Goal: Task Accomplishment & Management: Use online tool/utility

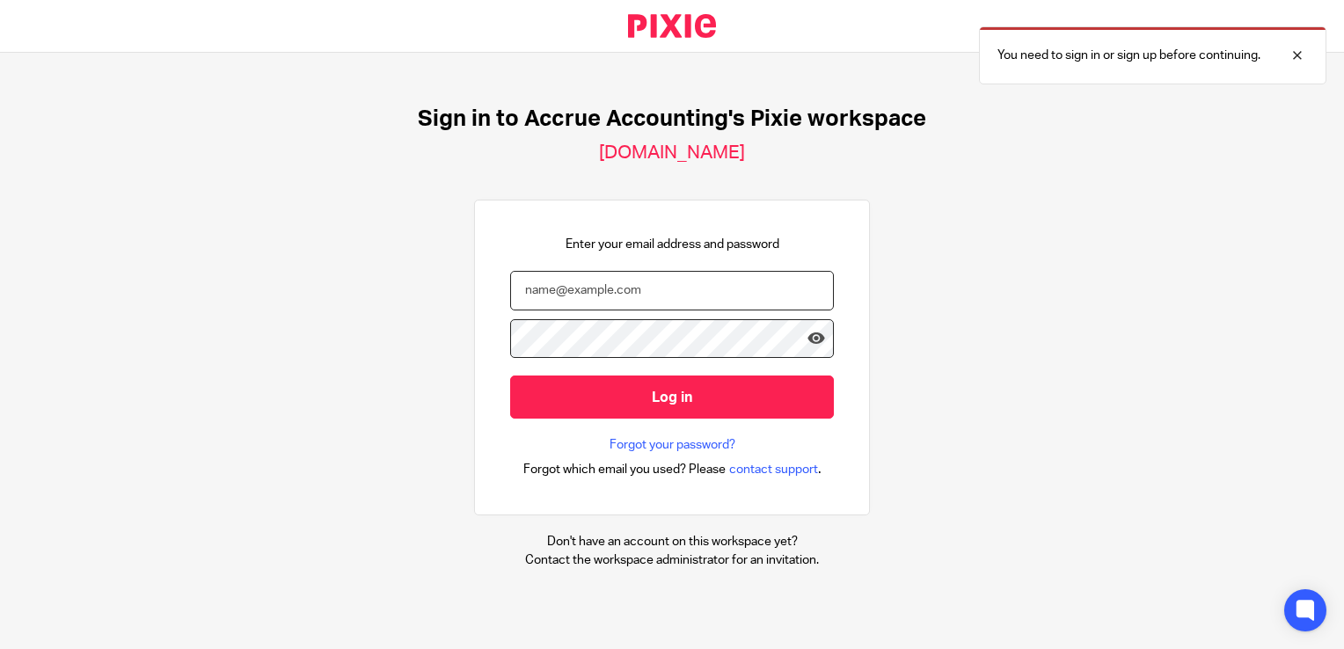
click at [575, 294] on input "email" at bounding box center [672, 291] width 324 height 40
type input "ricky@accrueaccounting.co.uk"
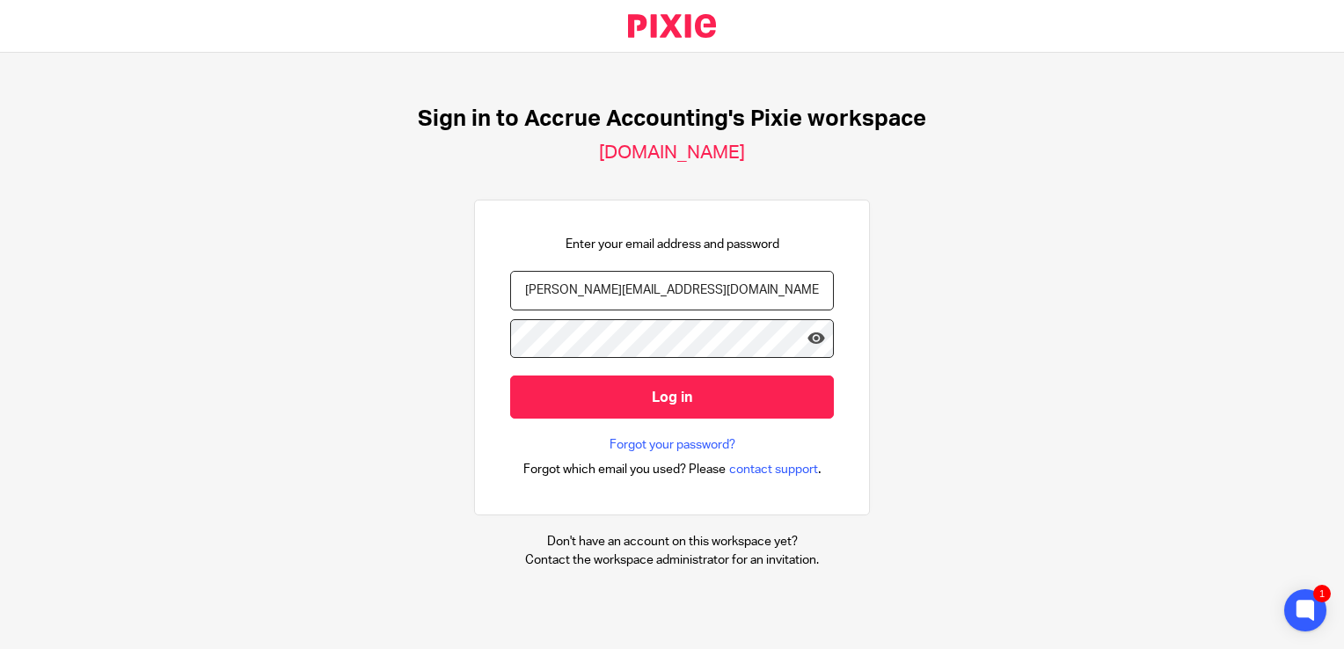
click at [510, 375] on input "Log in" at bounding box center [672, 396] width 324 height 43
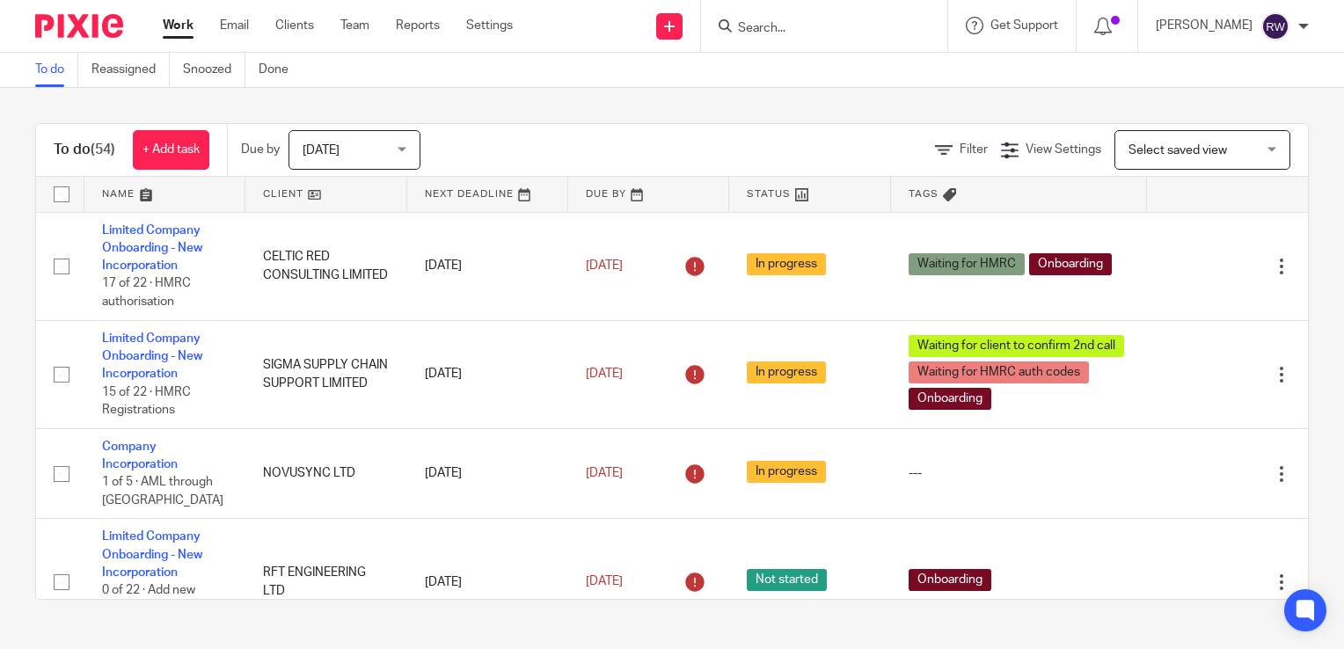
click at [806, 30] on input "Search" at bounding box center [815, 29] width 158 height 16
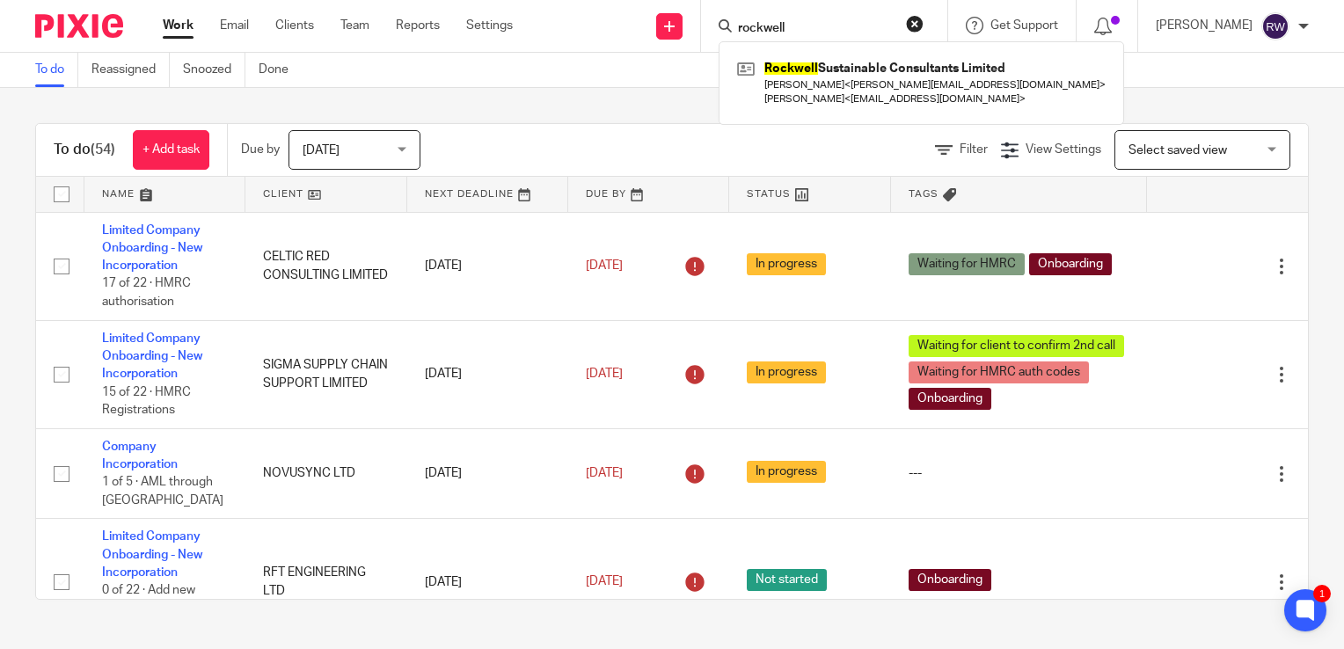
type input "rockwell"
click at [823, 54] on div "Rockwell Sustainable Consultants Limited Shirley Henderson < shirley.henderson2…" at bounding box center [920, 82] width 405 height 83
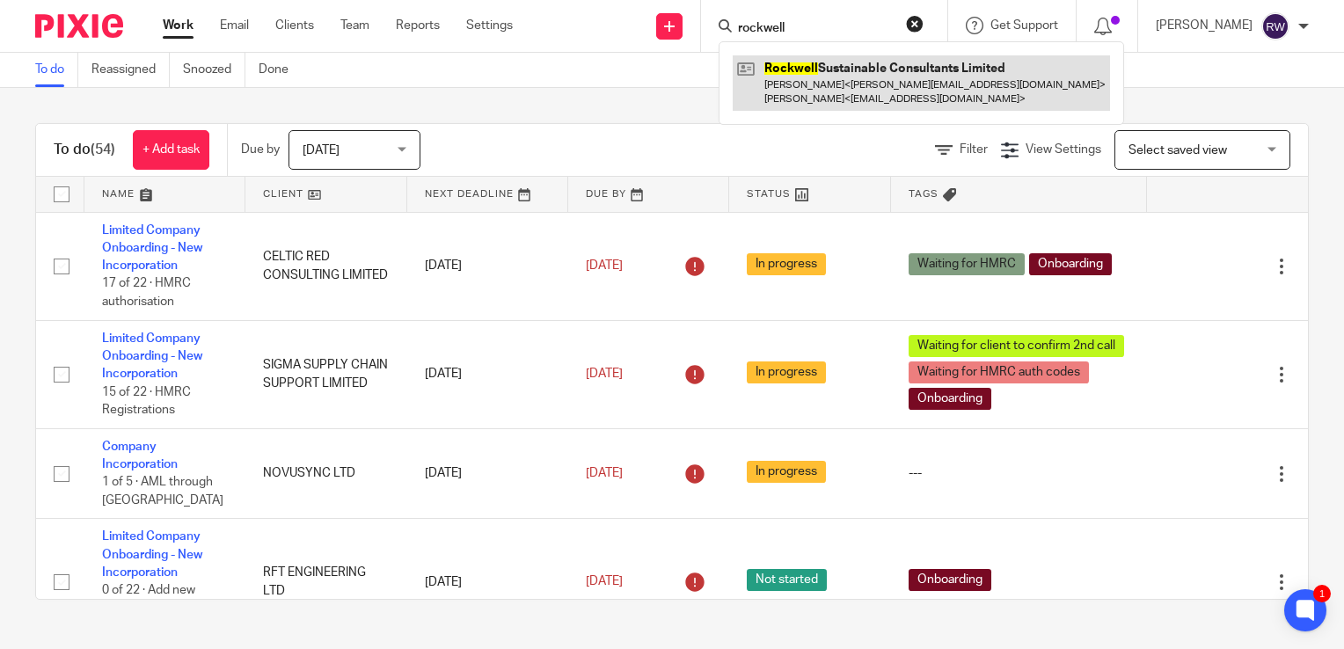
click at [809, 93] on link at bounding box center [920, 82] width 377 height 55
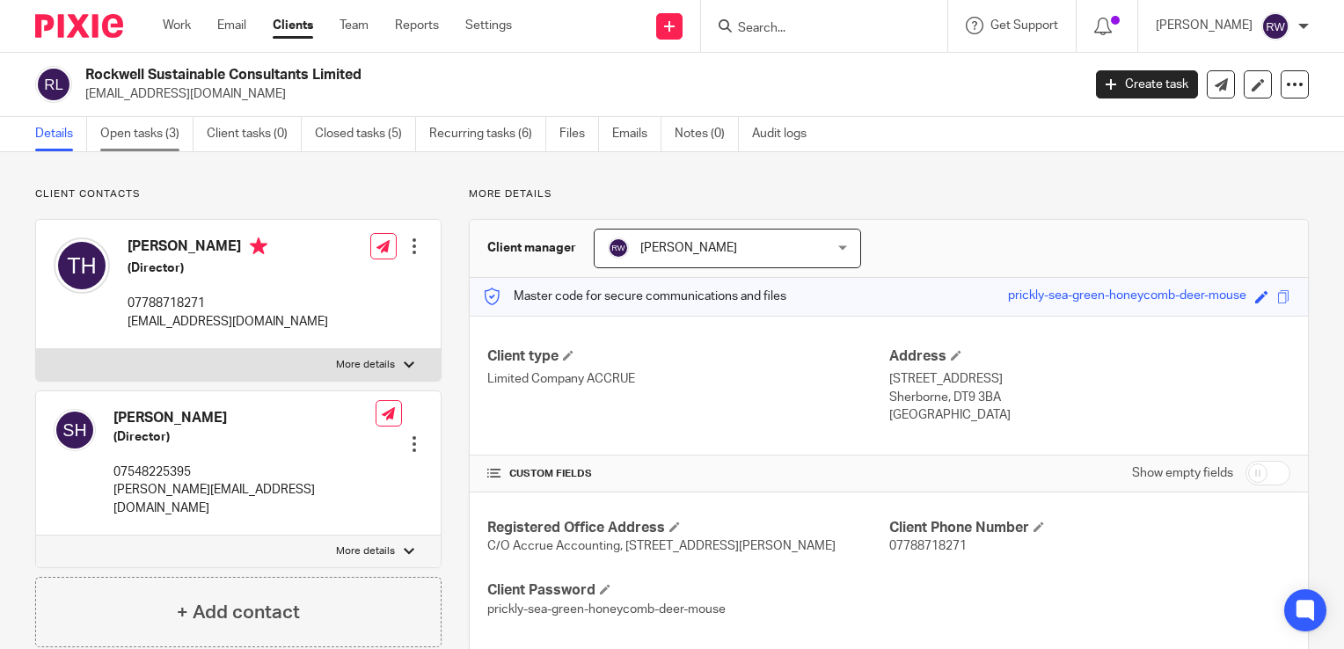
click at [156, 138] on link "Open tasks (3)" at bounding box center [146, 134] width 93 height 34
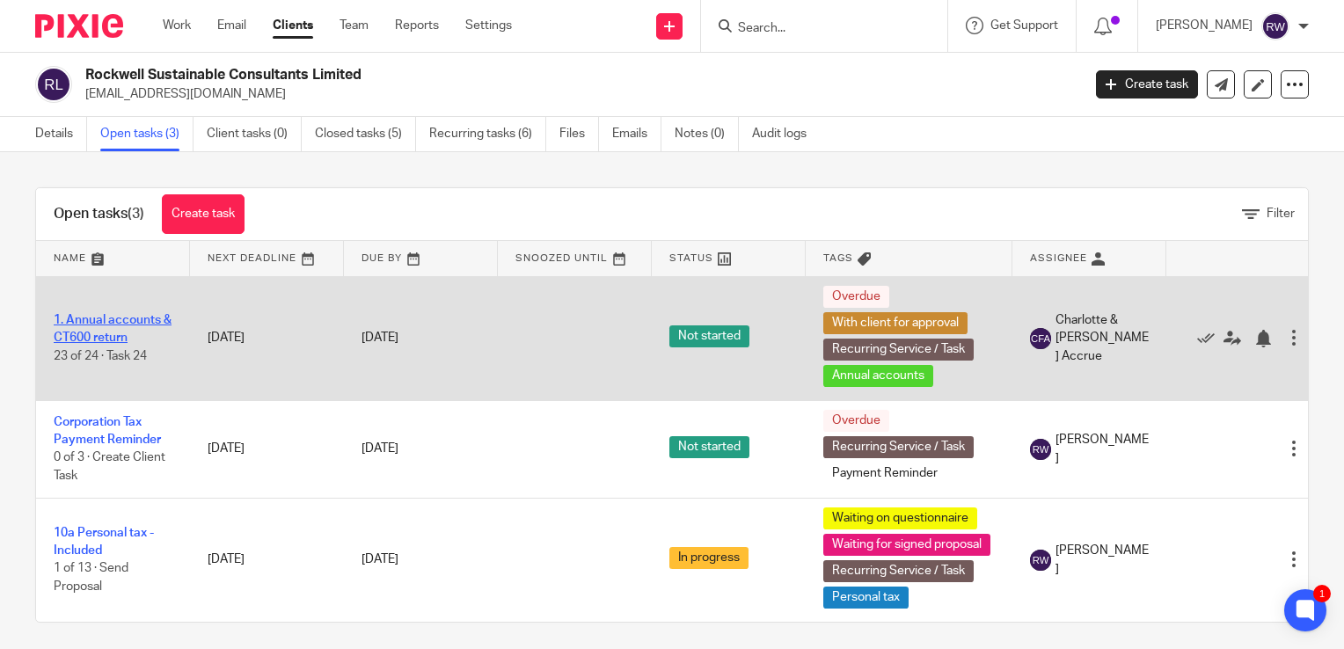
click at [135, 323] on link "1. Annual accounts & CT600 return" at bounding box center [113, 329] width 118 height 30
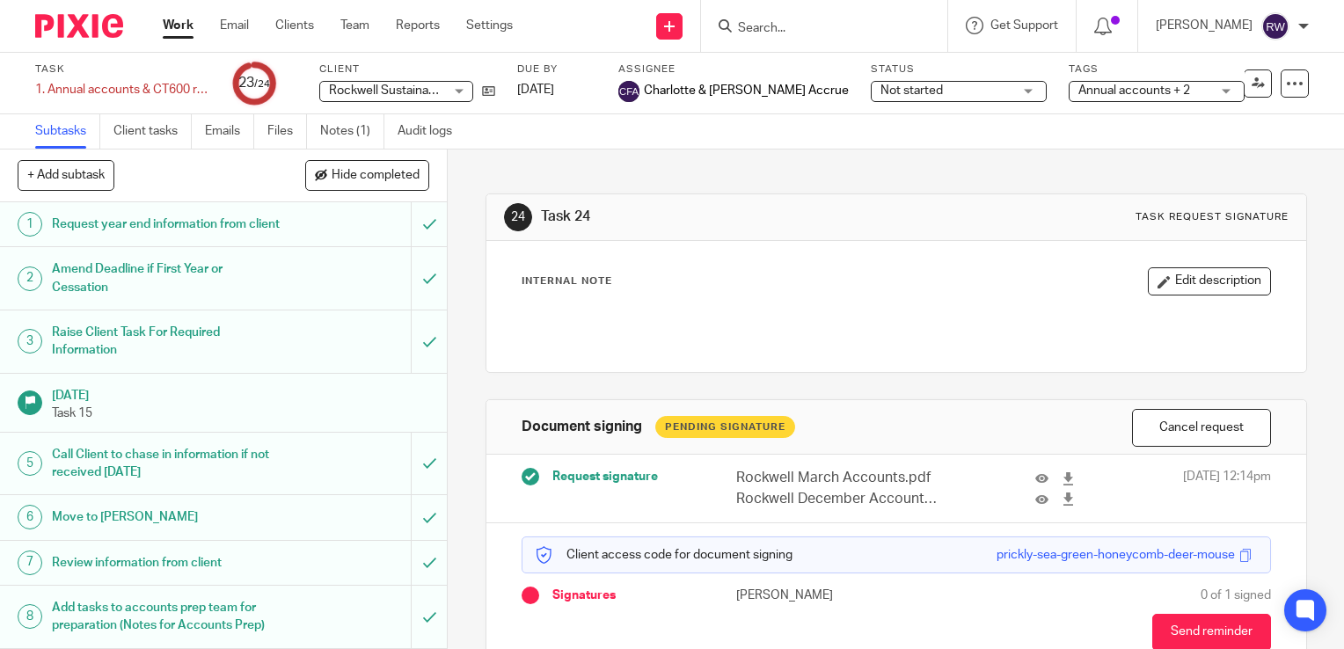
scroll to position [91, 0]
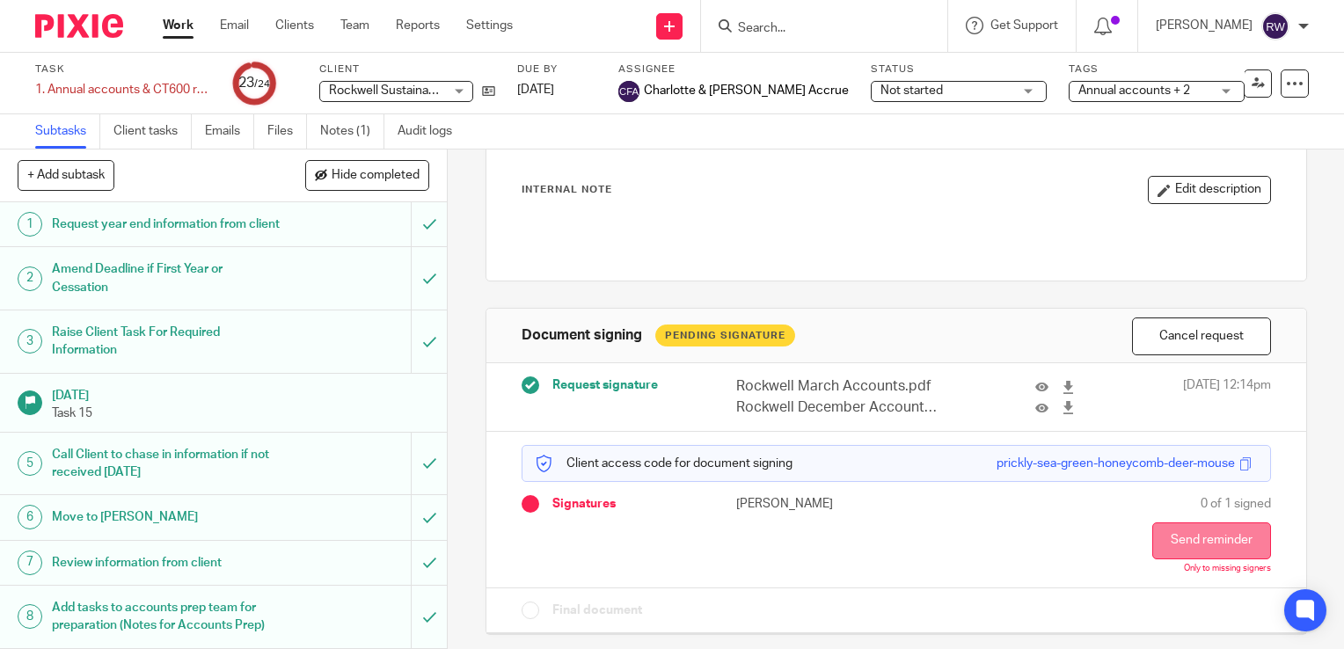
click at [1162, 528] on button "Send reminder" at bounding box center [1211, 540] width 119 height 37
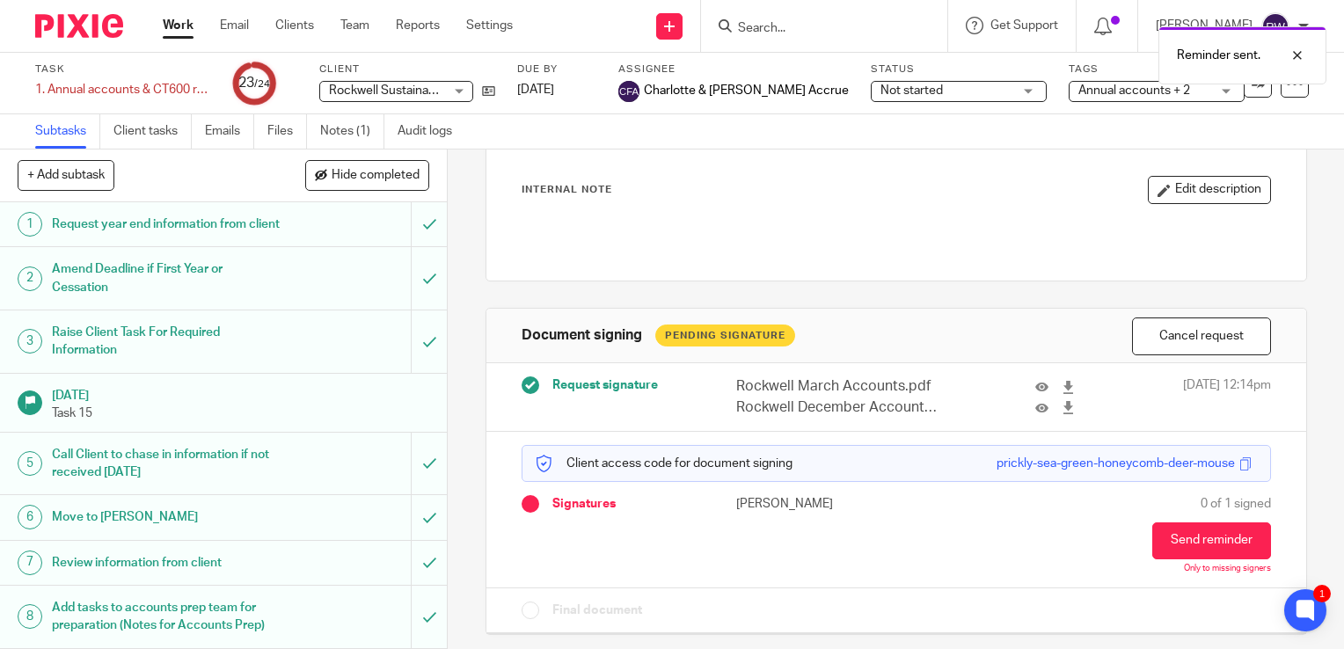
scroll to position [0, 0]
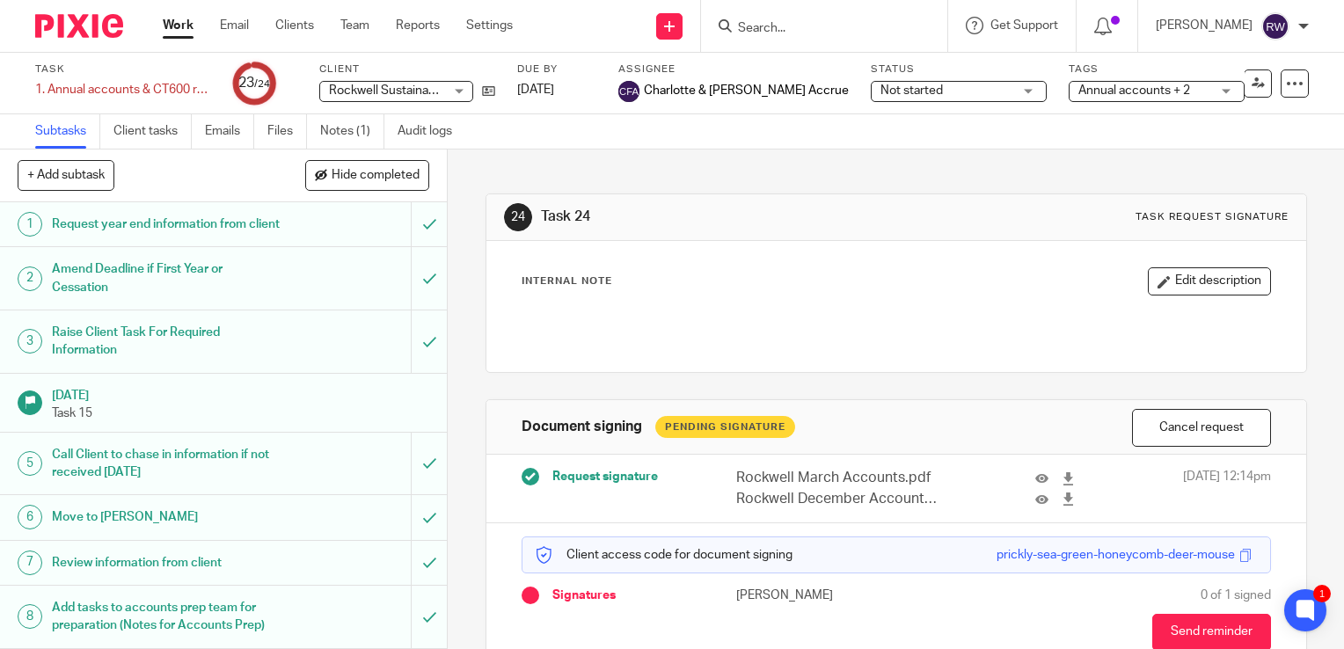
click at [770, 31] on input "Search" at bounding box center [815, 29] width 158 height 16
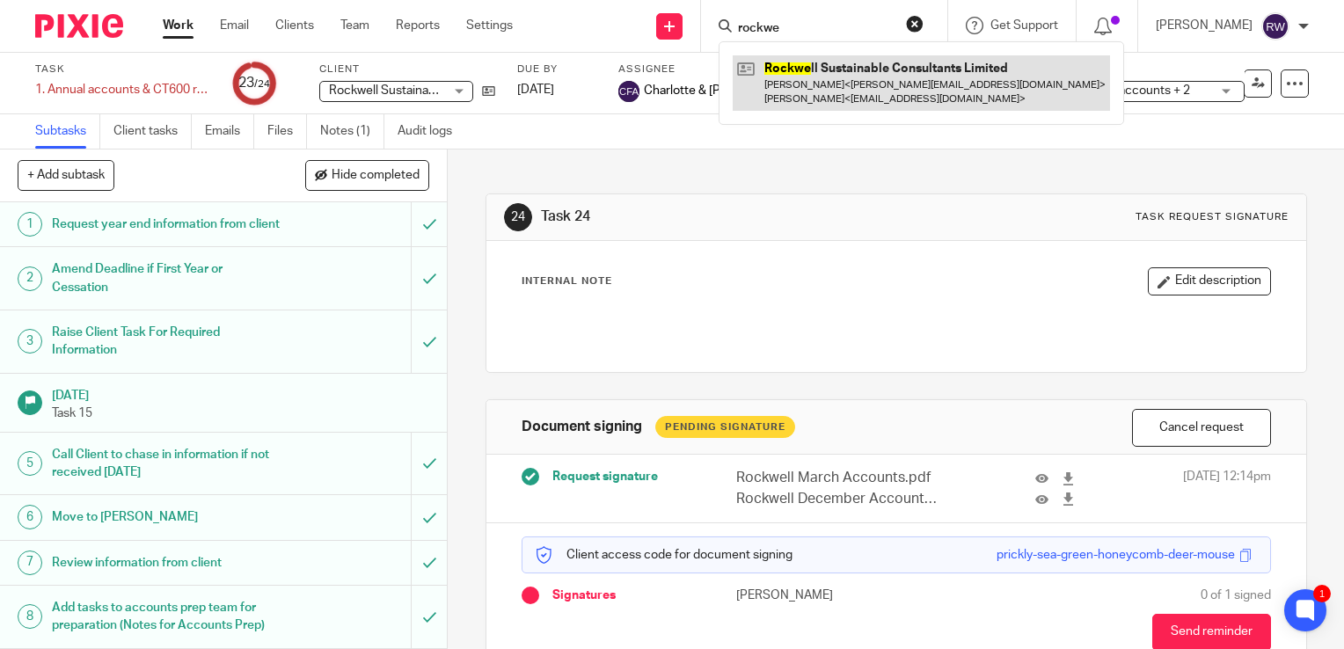
type input "rockwe"
click at [807, 72] on link at bounding box center [920, 82] width 377 height 55
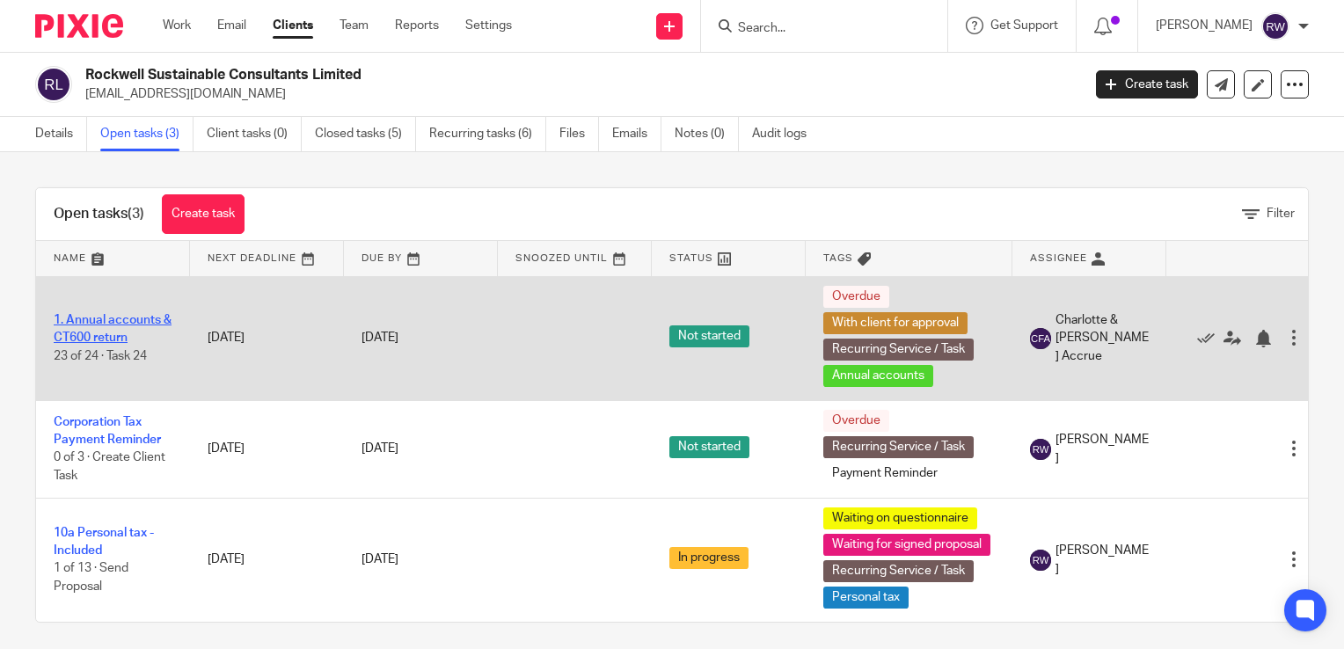
click at [130, 318] on link "1. Annual accounts & CT600 return" at bounding box center [113, 329] width 118 height 30
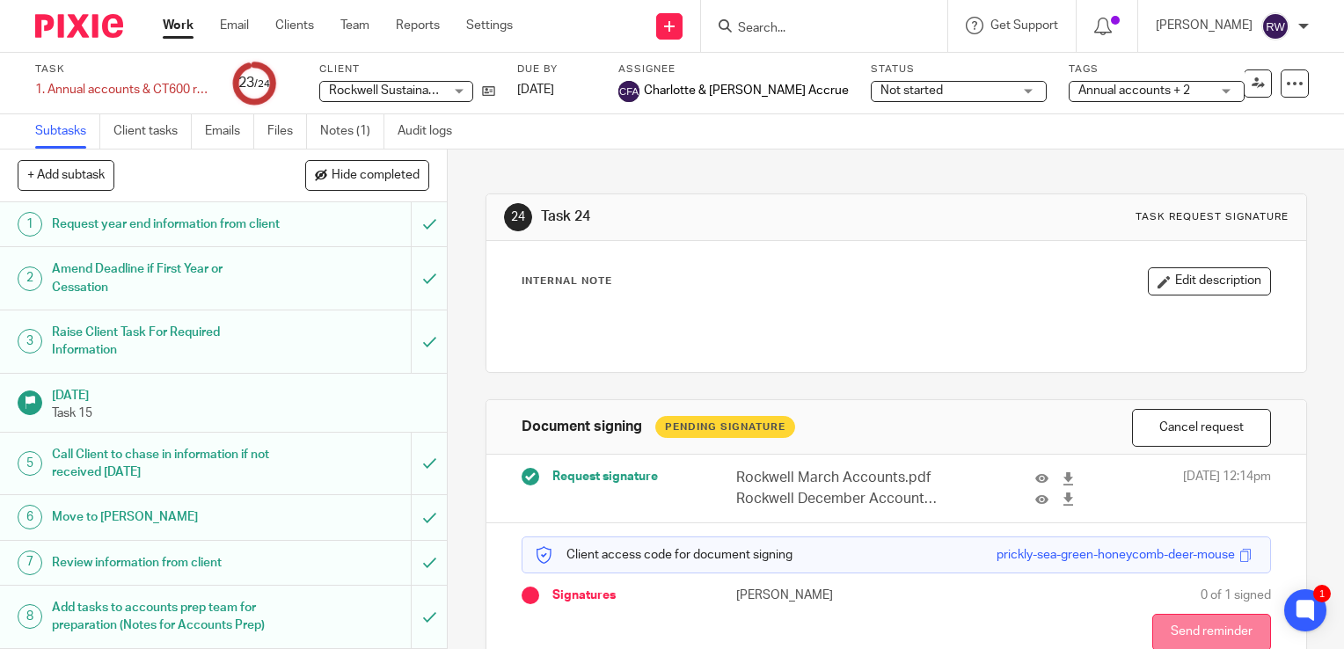
click at [1152, 620] on button "Send reminder" at bounding box center [1211, 632] width 119 height 37
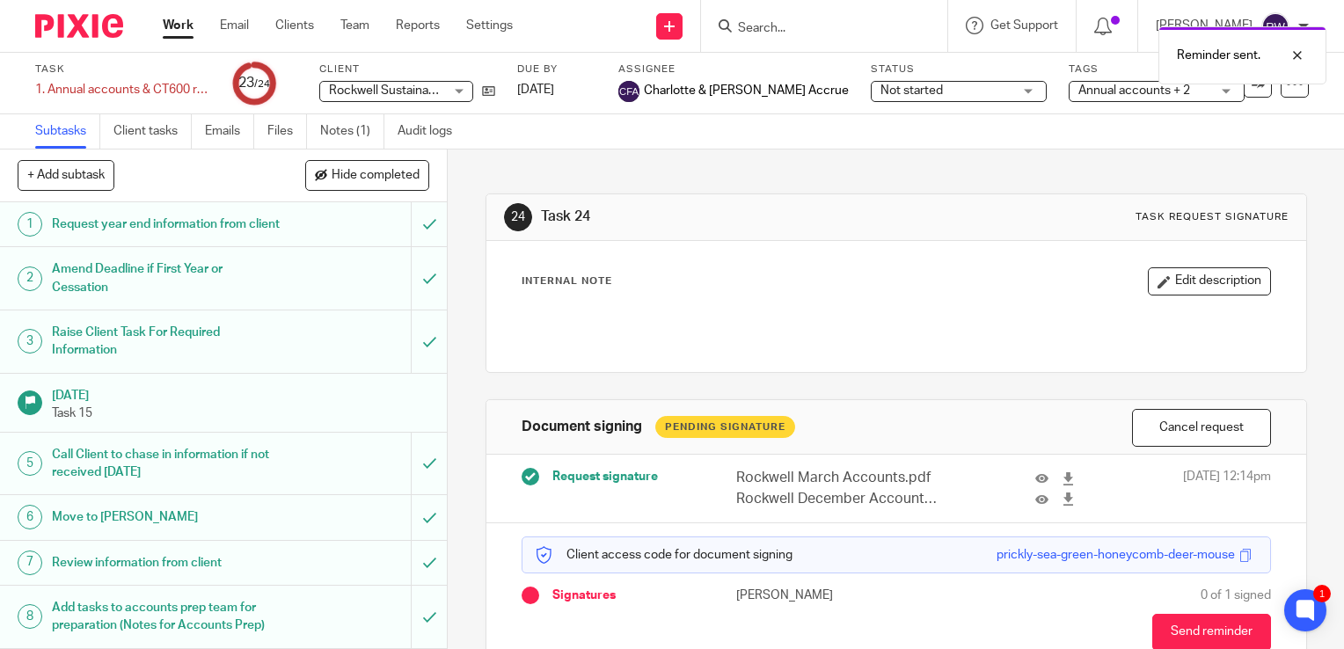
click at [763, 25] on div "Reminder sent." at bounding box center [999, 51] width 654 height 67
click at [782, 25] on div "Reminder sent." at bounding box center [999, 51] width 654 height 67
click at [791, 30] on div "Reminder sent." at bounding box center [999, 51] width 654 height 67
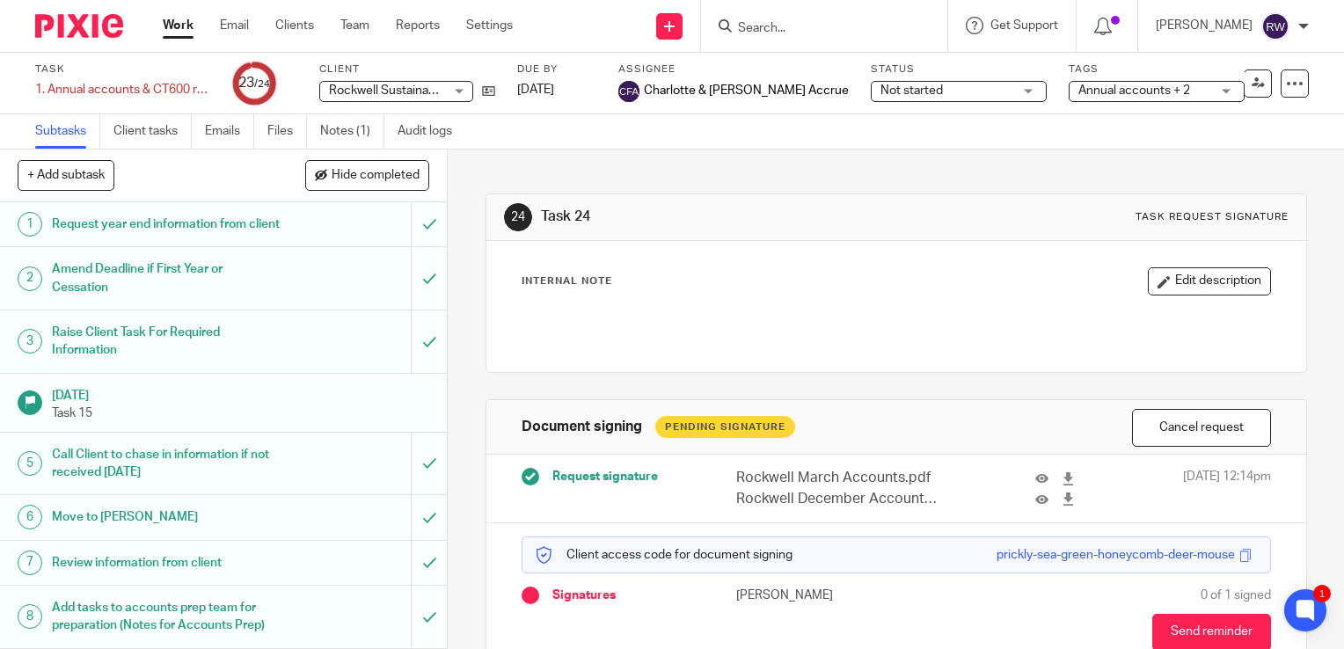
click at [791, 30] on input "Search" at bounding box center [815, 29] width 158 height 16
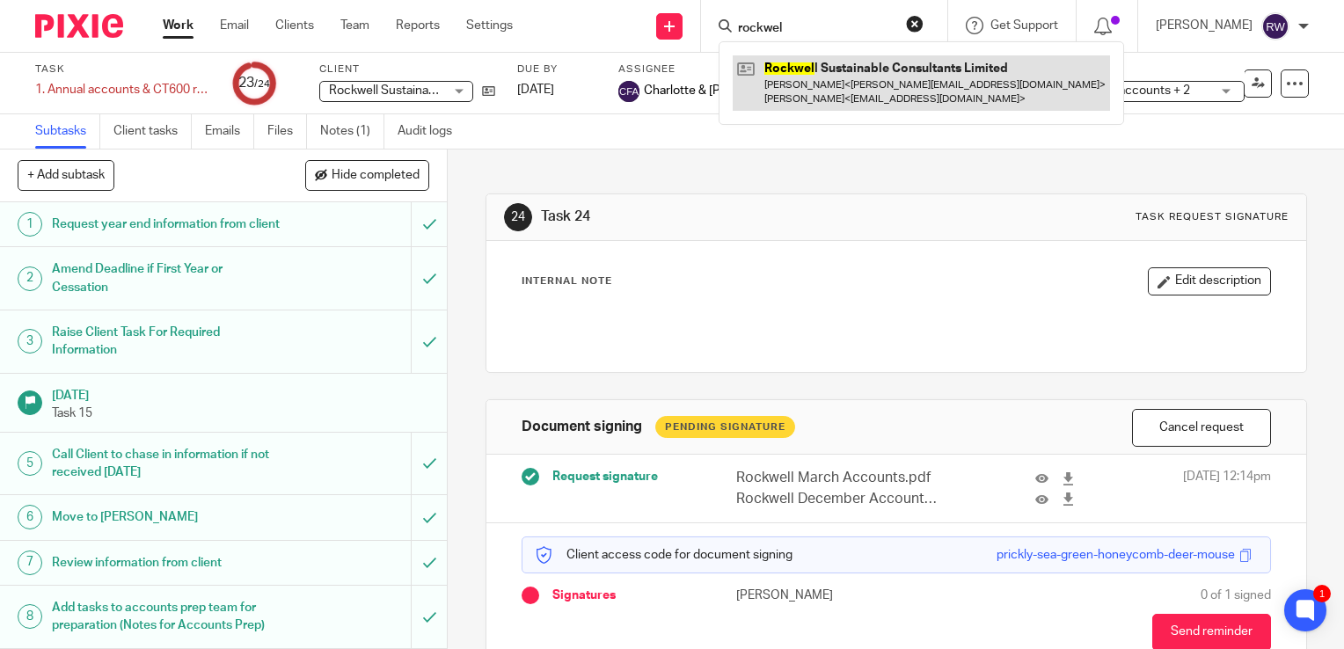
type input "rockwel"
click at [819, 65] on link at bounding box center [920, 82] width 377 height 55
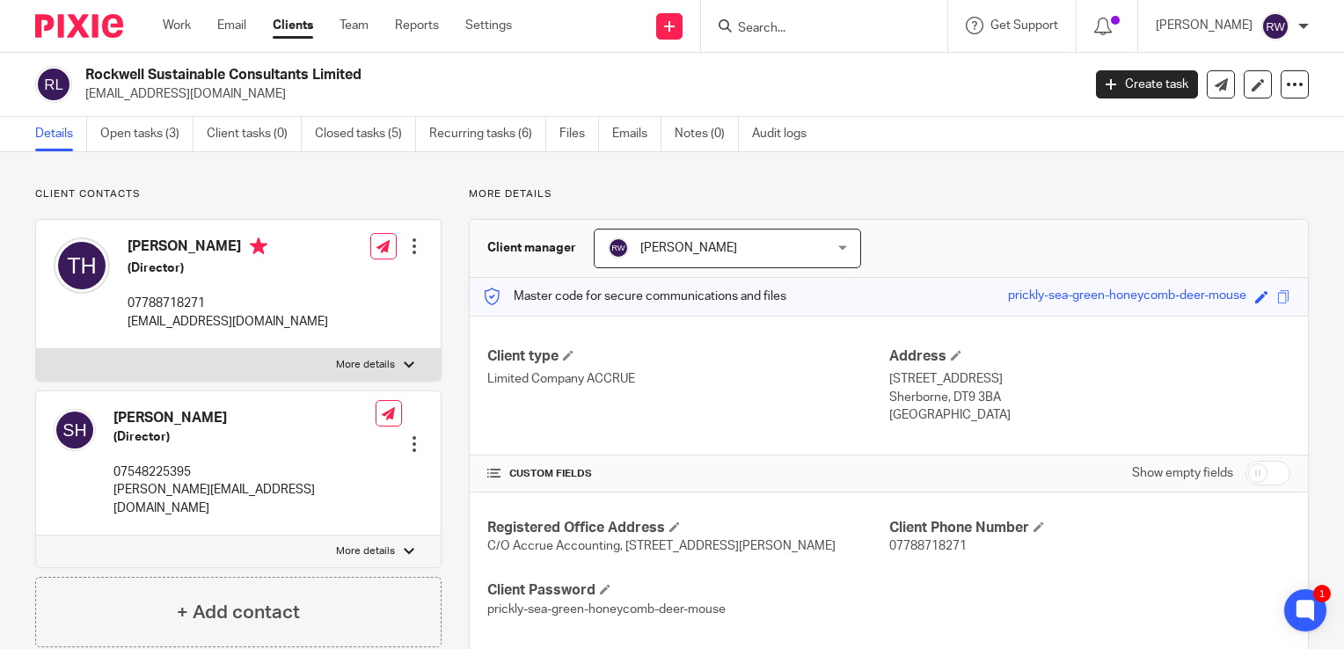
drag, startPoint x: 387, startPoint y: 69, endPoint x: 87, endPoint y: 74, distance: 299.9
click at [87, 74] on h2 "Rockwell Sustainable Consultants Limited" at bounding box center [478, 75] width 787 height 18
copy h2 "Rockwell Sustainable Consultants Limited"
